Goal: Task Accomplishment & Management: Use online tool/utility

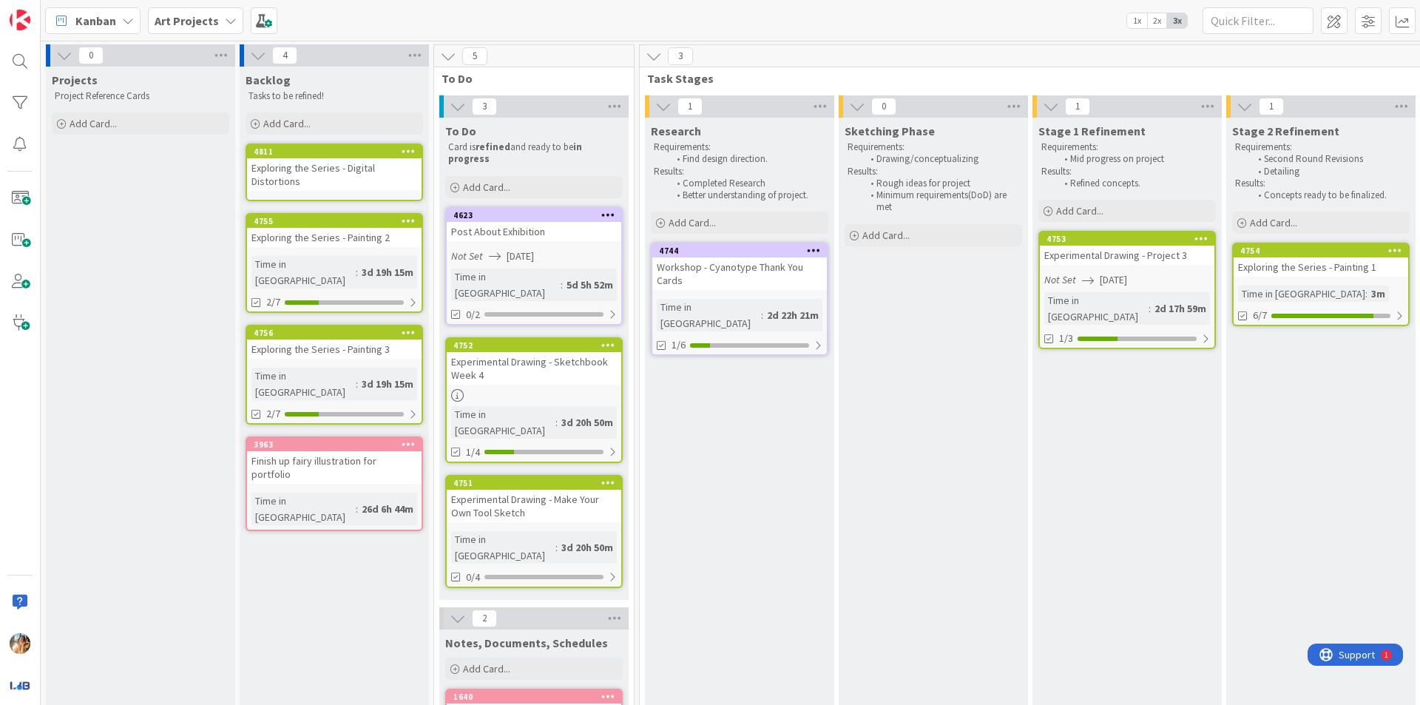
scroll to position [0, 115]
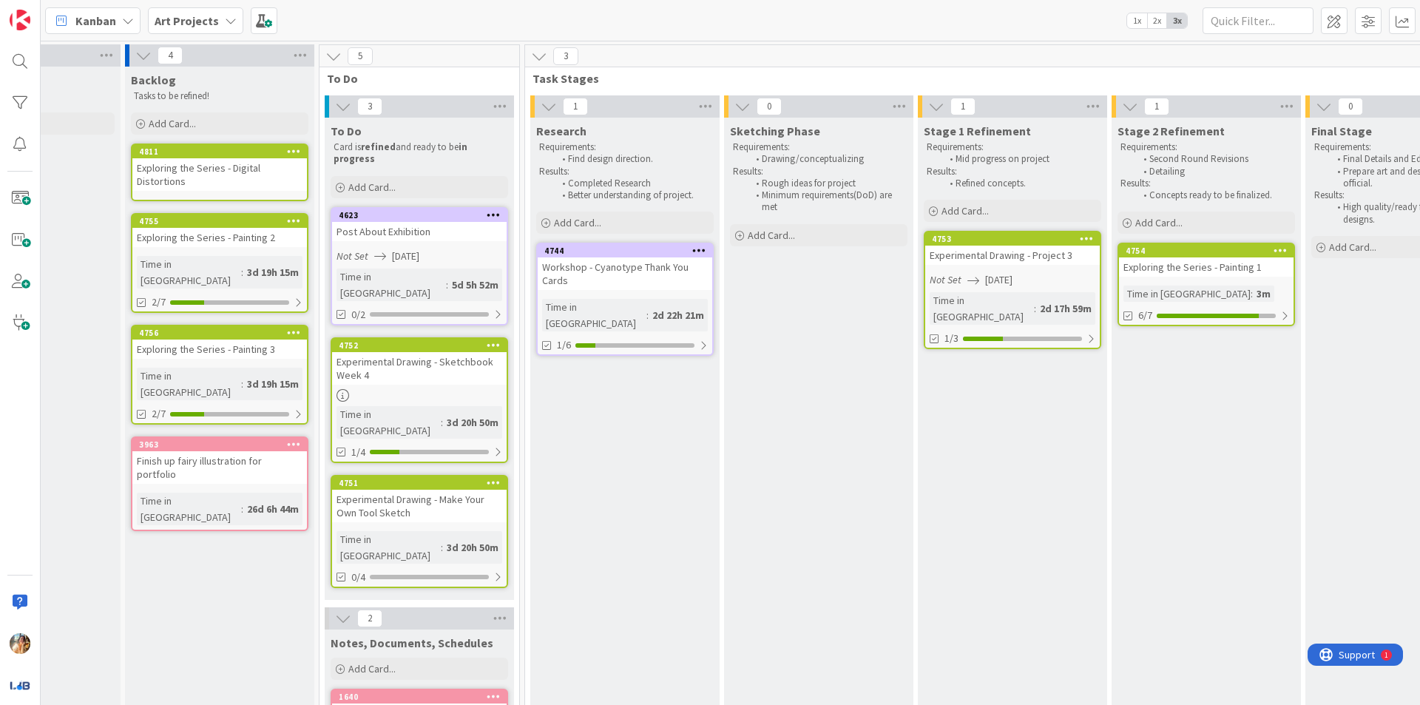
click at [663, 288] on div "Workshop - Cyanotype Thank You Cards" at bounding box center [625, 273] width 175 height 33
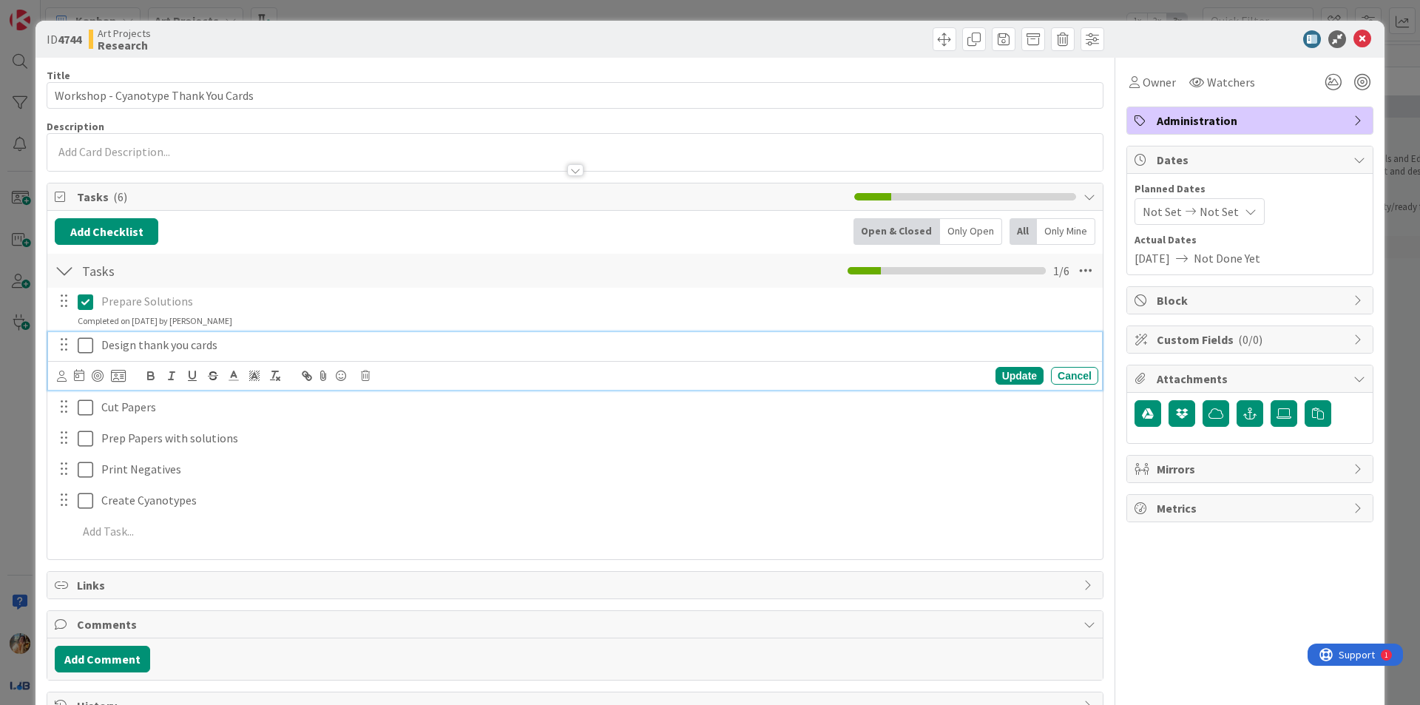
click at [91, 342] on icon at bounding box center [86, 345] width 16 height 18
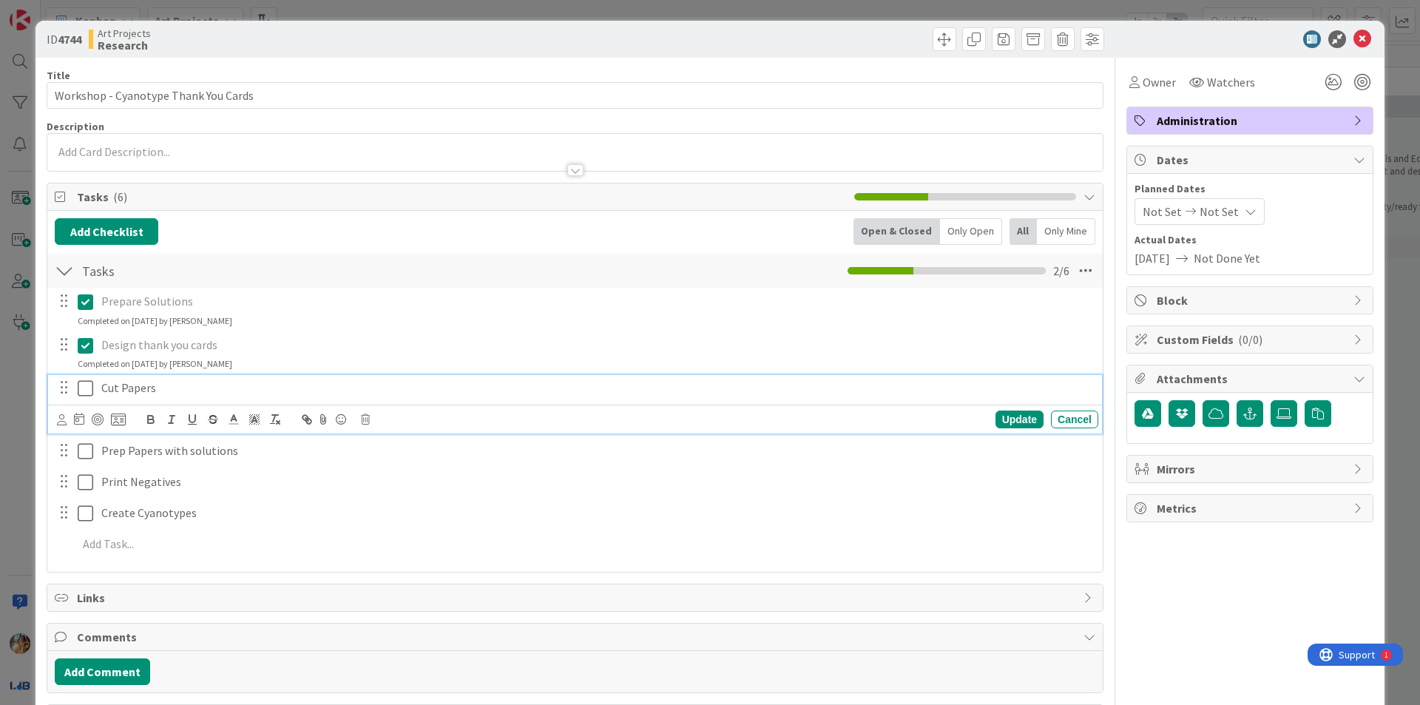
click at [83, 388] on icon at bounding box center [86, 388] width 16 height 18
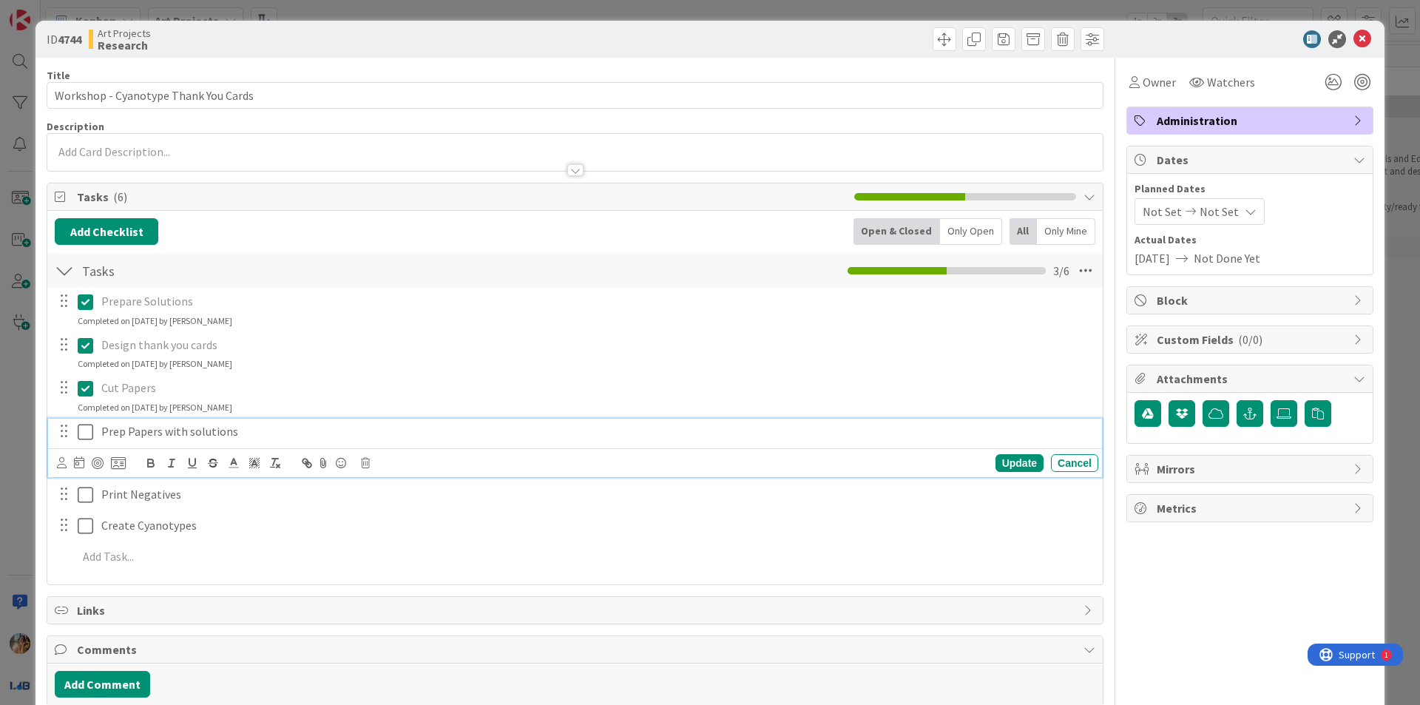
click at [84, 423] on icon at bounding box center [86, 432] width 16 height 18
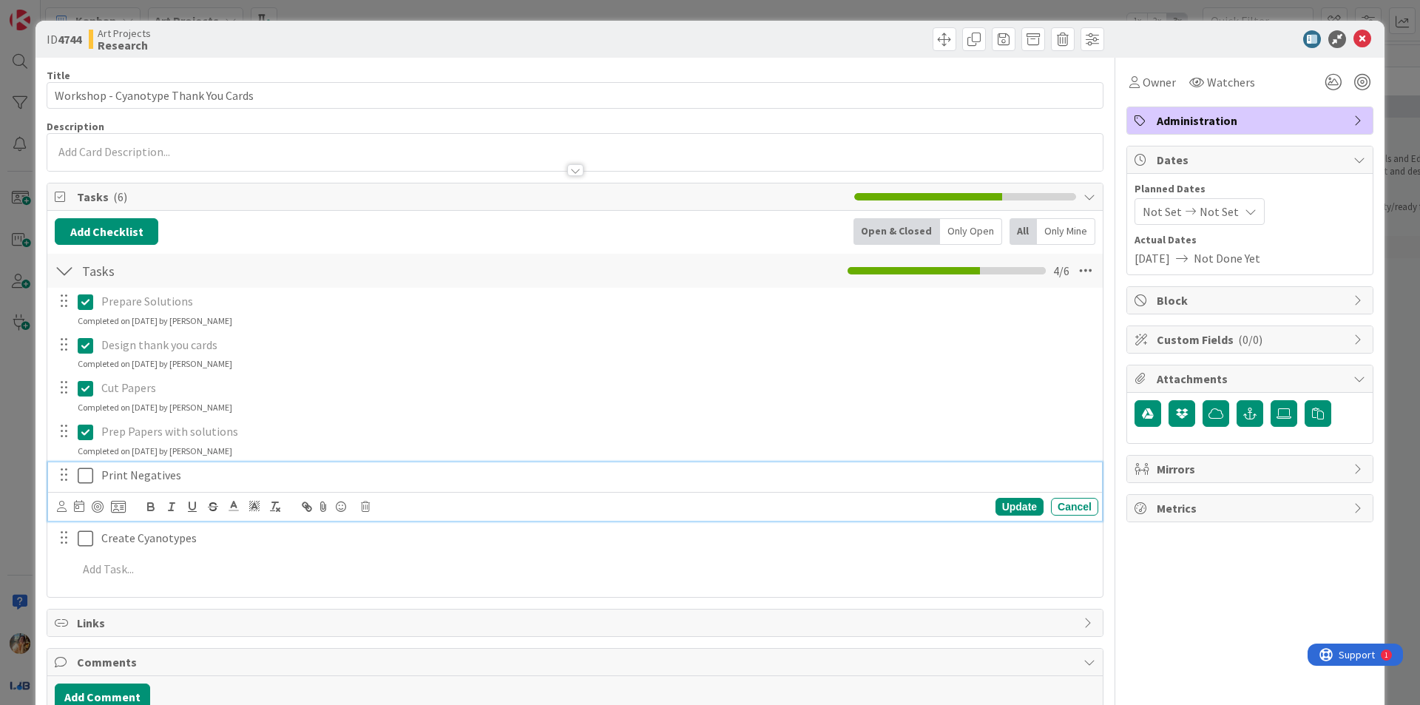
click at [84, 479] on icon at bounding box center [86, 476] width 16 height 18
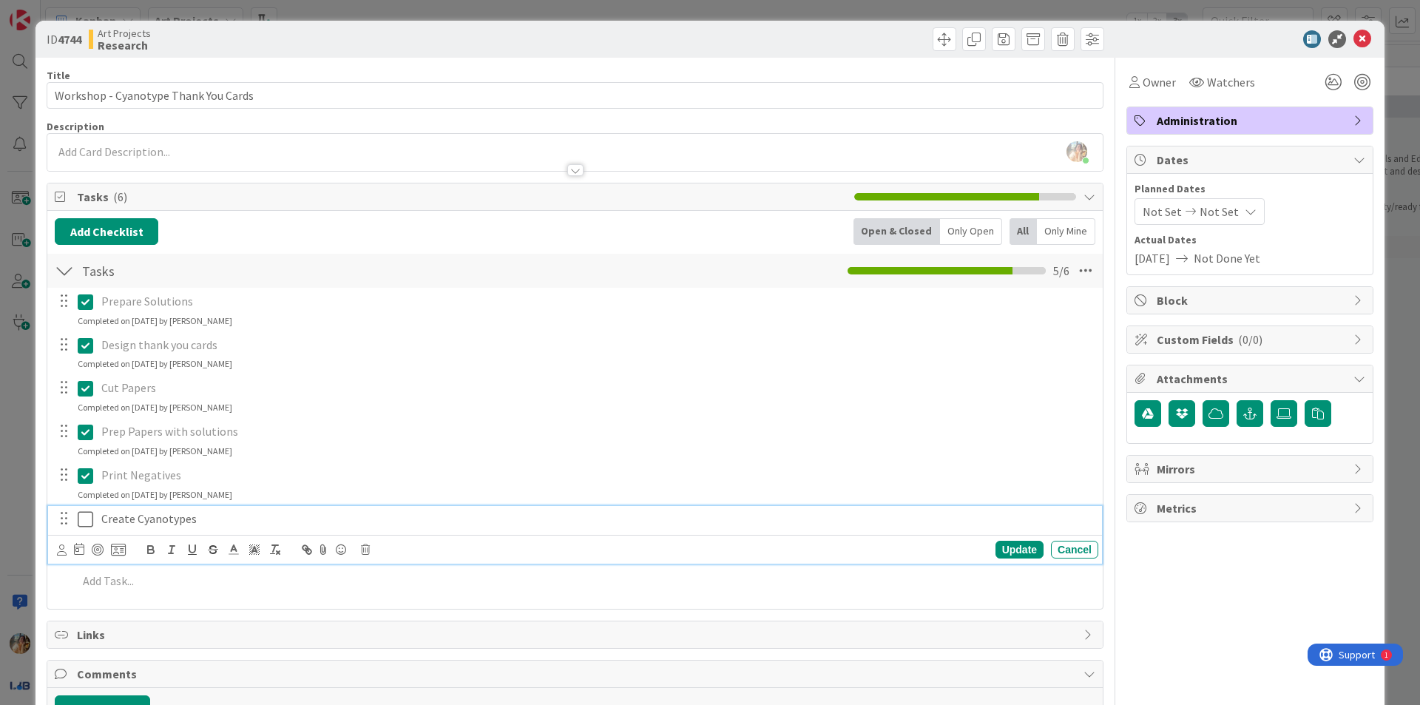
click at [86, 515] on icon at bounding box center [86, 519] width 16 height 18
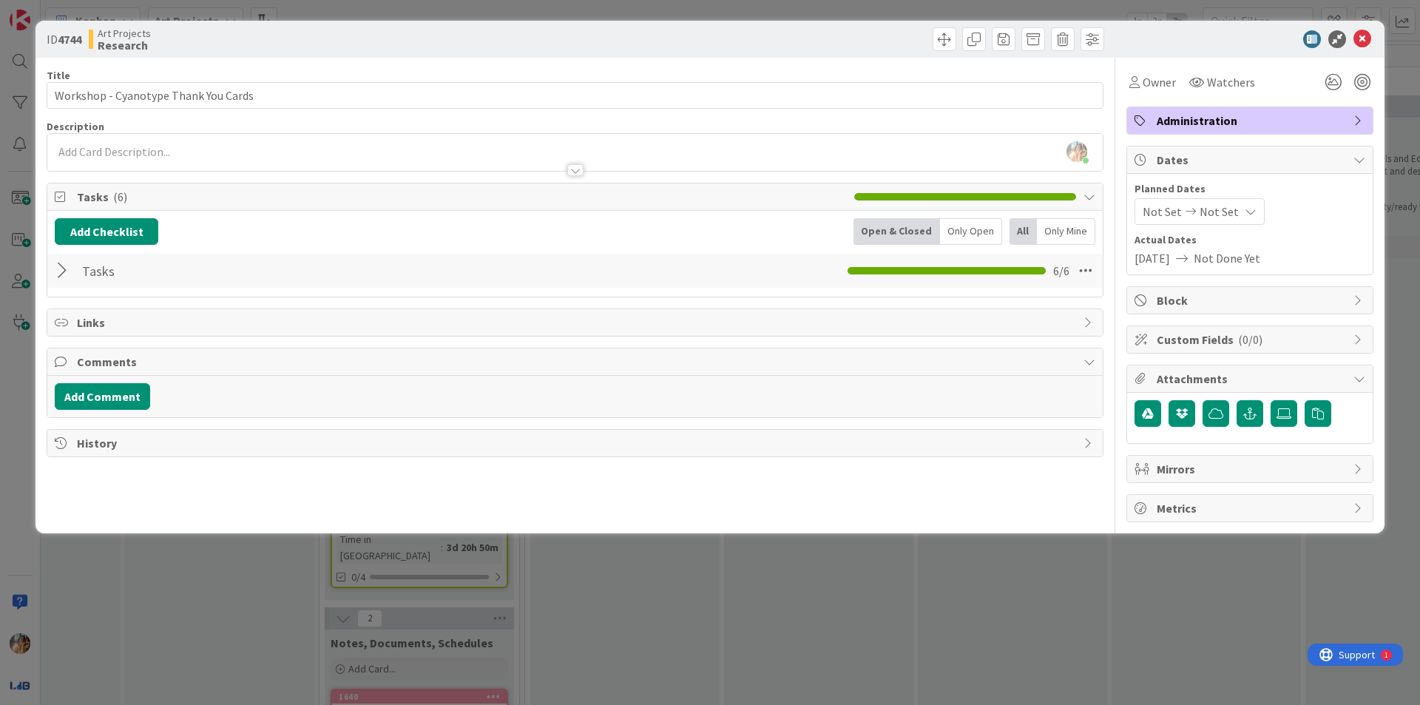
click at [0, 419] on div "ID 4744 Art Projects Research Title 36 / 128 Workshop - Cyanotype Thank You Car…" at bounding box center [710, 352] width 1420 height 705
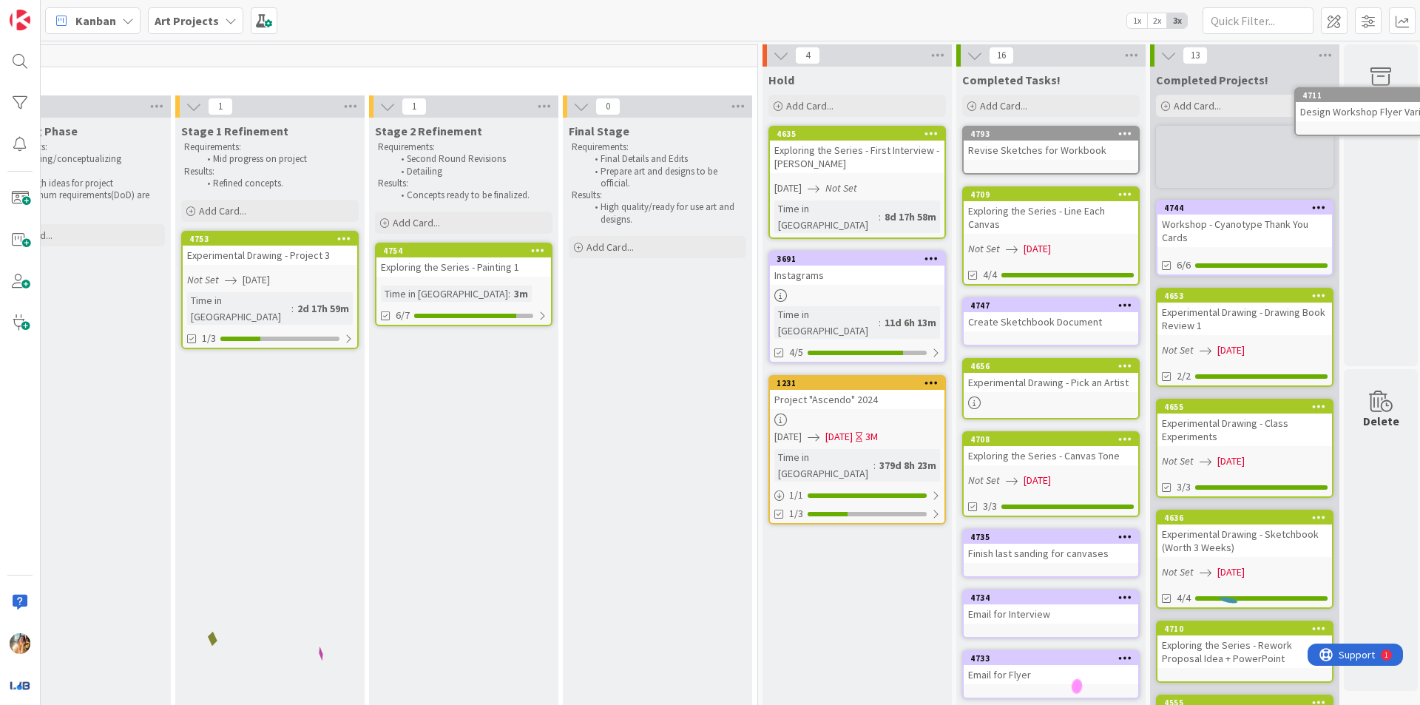
scroll to position [0, 871]
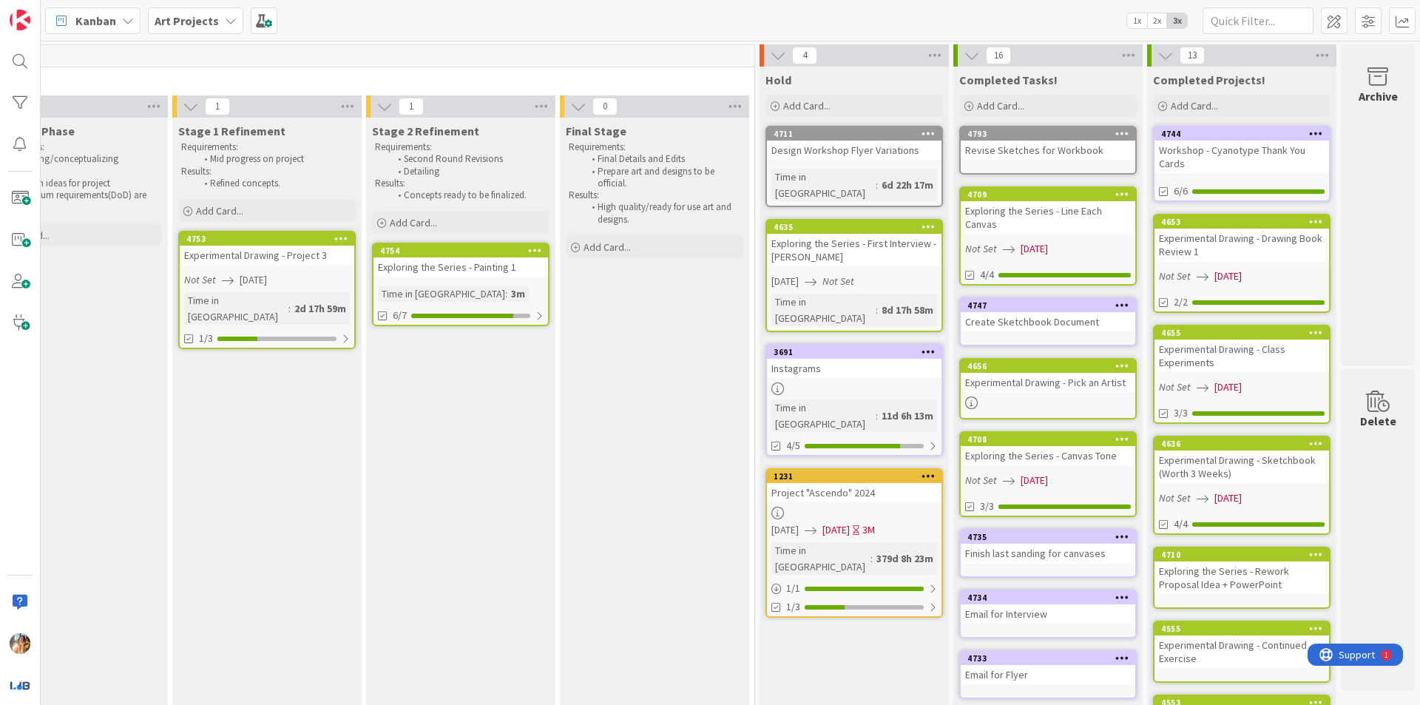
click at [921, 130] on icon at bounding box center [928, 133] width 14 height 10
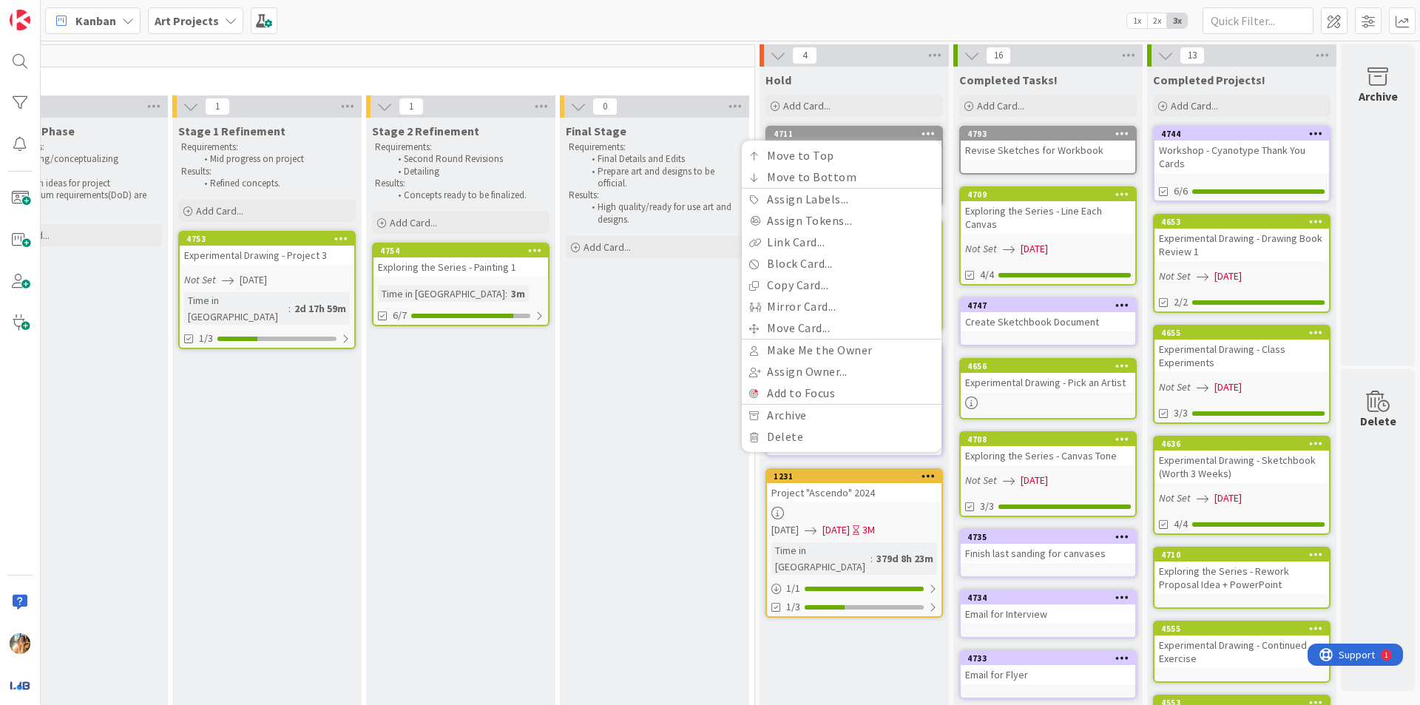
click at [842, 447] on div "Move to Top Move to Bottom Assign Labels... Assign Tokens... Link Card... Block…" at bounding box center [842, 296] width 200 height 311
click at [842, 444] on link "Delete" at bounding box center [842, 436] width 200 height 21
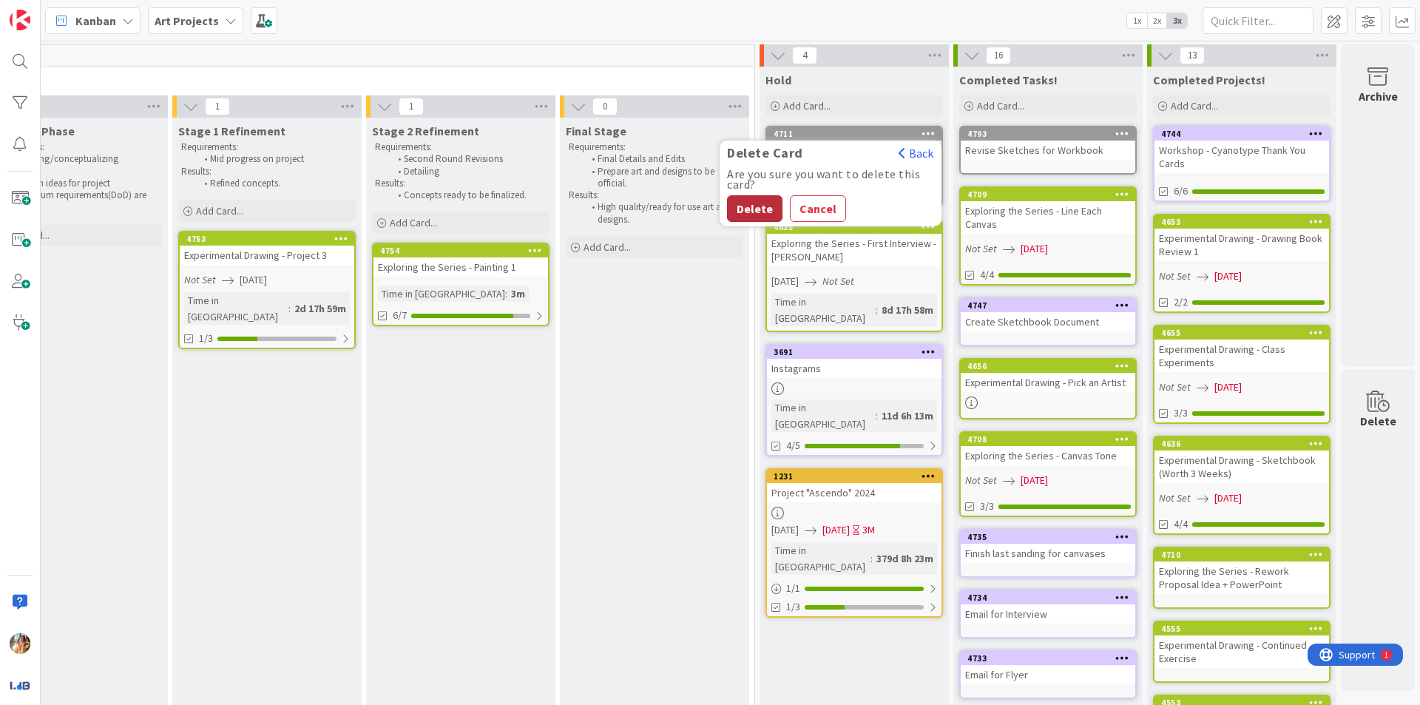
click at [734, 206] on button "Delete" at bounding box center [754, 208] width 55 height 27
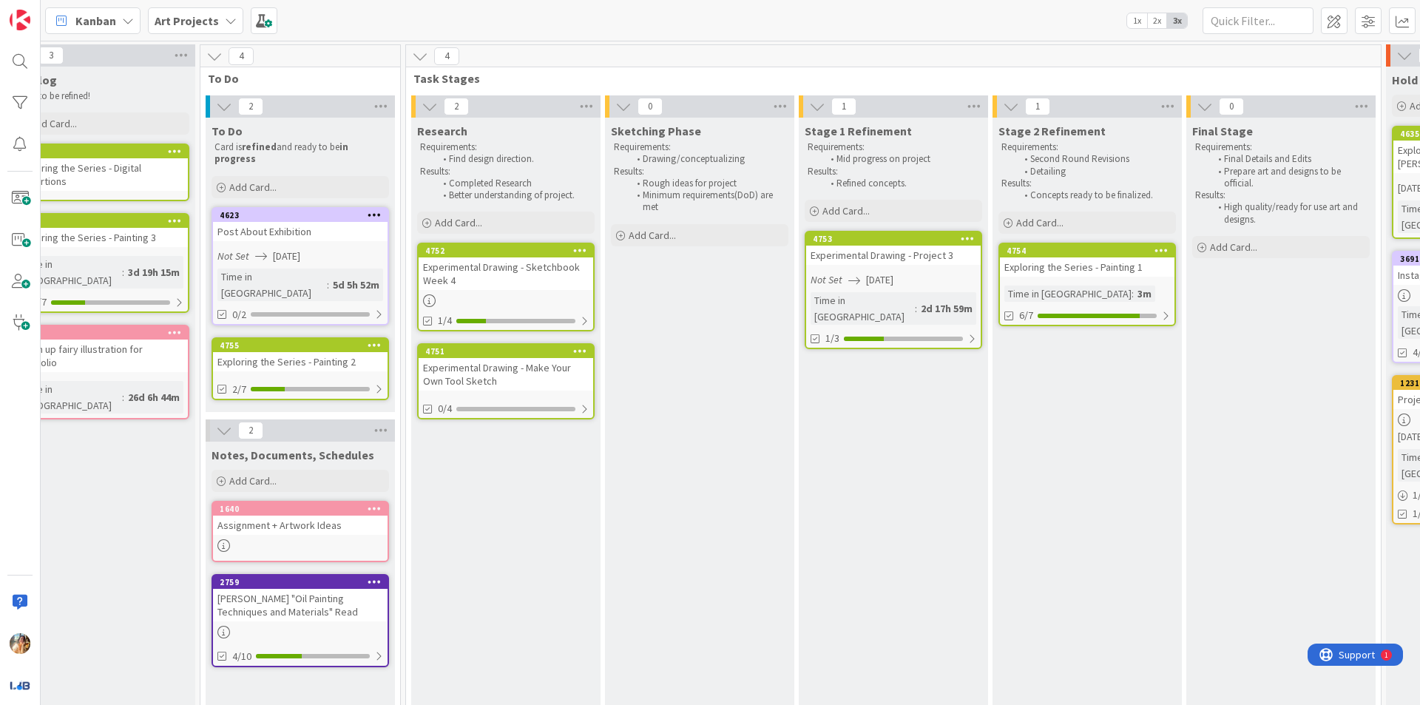
scroll to position [0, 18]
